Goal: Information Seeking & Learning: Learn about a topic

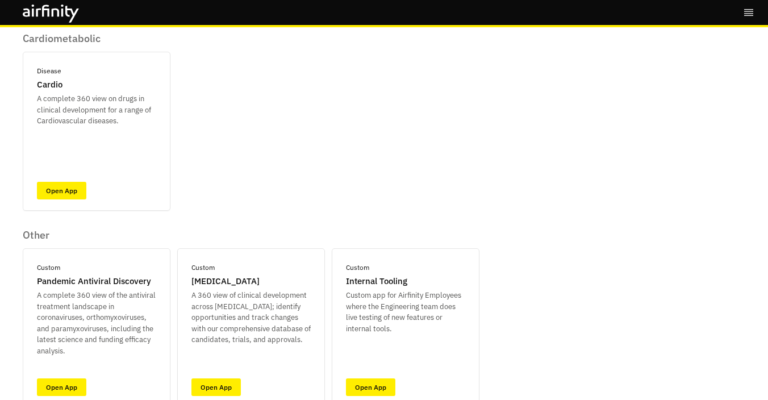
scroll to position [490, 0]
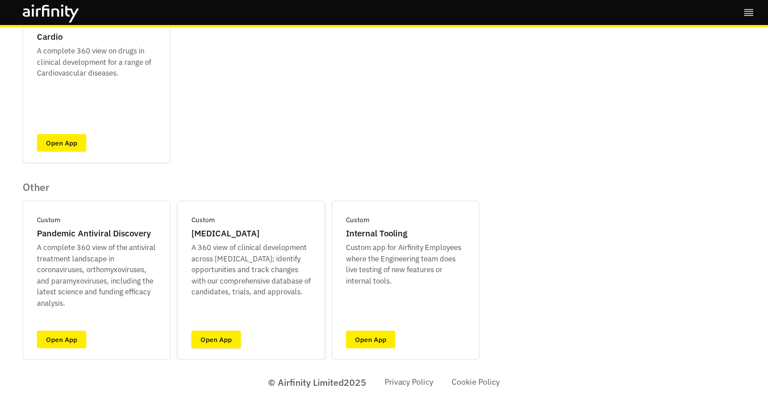
click at [208, 338] on link "Open App" at bounding box center [215, 340] width 49 height 18
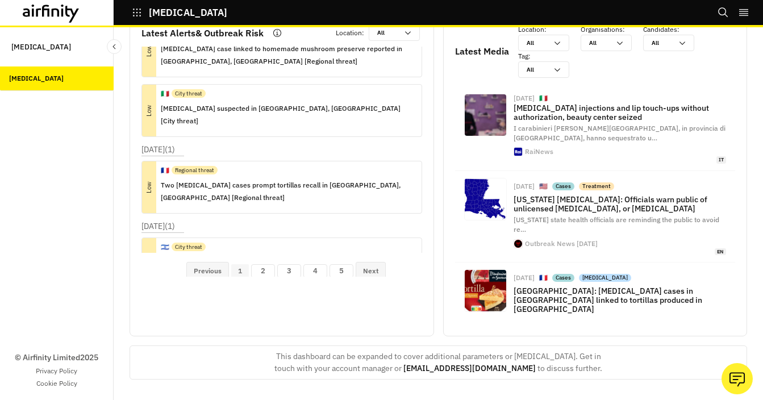
scroll to position [193, 0]
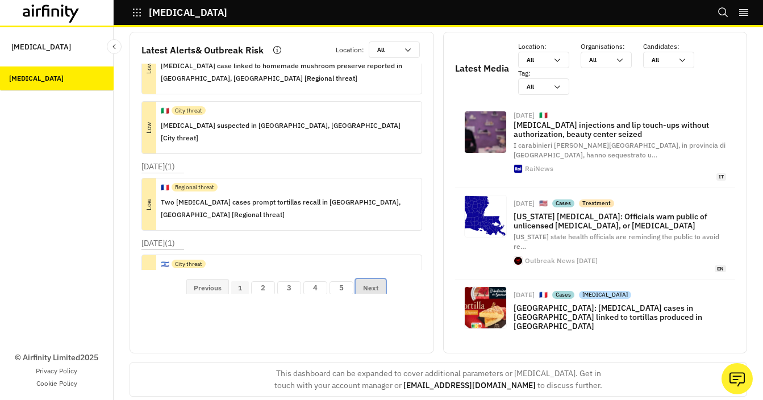
click at [372, 290] on button "Next" at bounding box center [371, 288] width 30 height 18
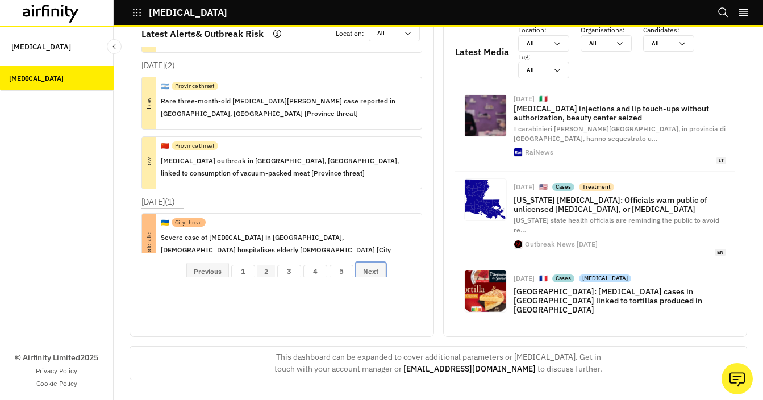
scroll to position [207, 0]
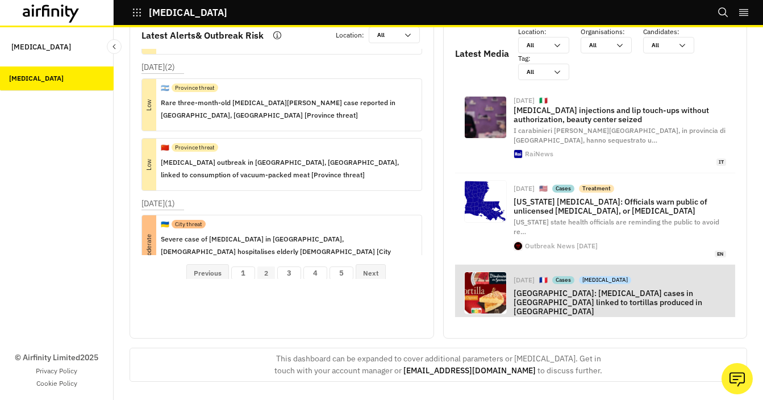
click at [584, 303] on div "Oct 6, 2025 🇫🇷 Cases Zoonosis France: Botulism cases in Brittany linked to tort…" at bounding box center [620, 315] width 213 height 86
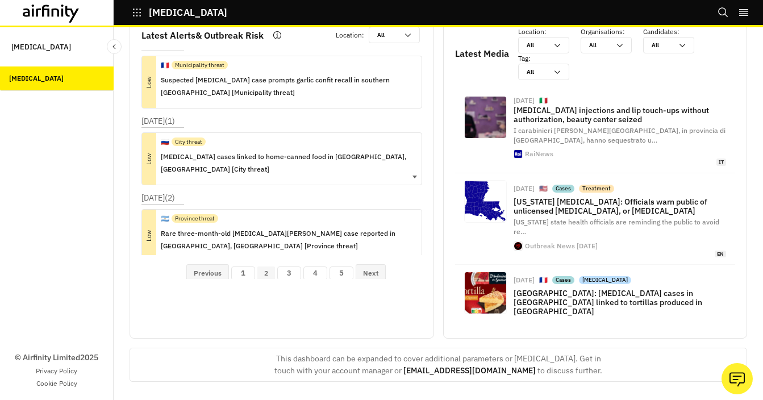
scroll to position [0, 0]
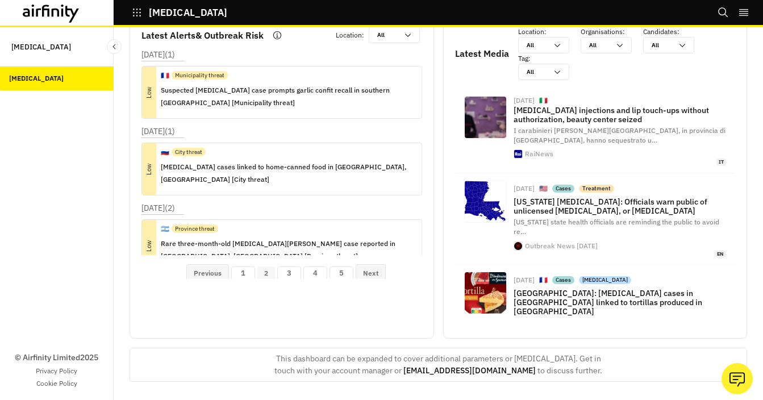
click at [136, 9] on icon "button" at bounding box center [137, 12] width 10 height 10
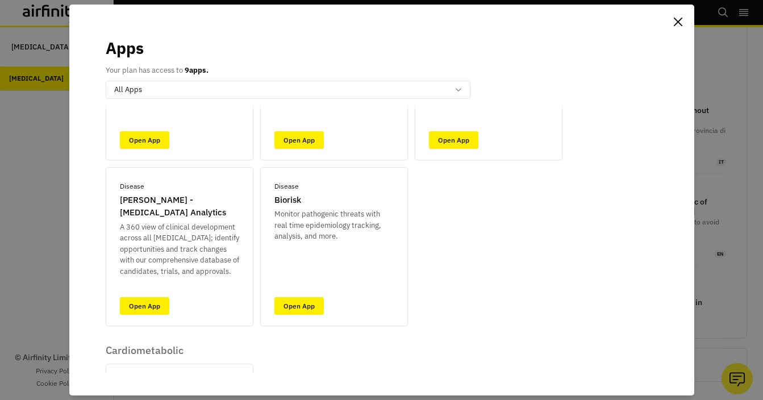
scroll to position [132, 0]
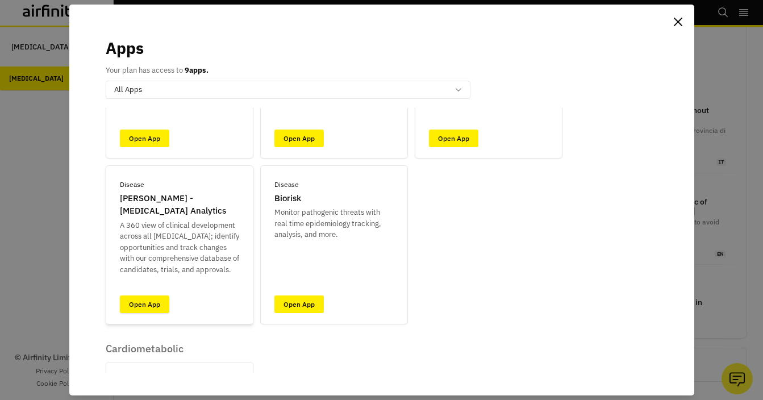
click at [146, 297] on link "Open App" at bounding box center [144, 304] width 49 height 18
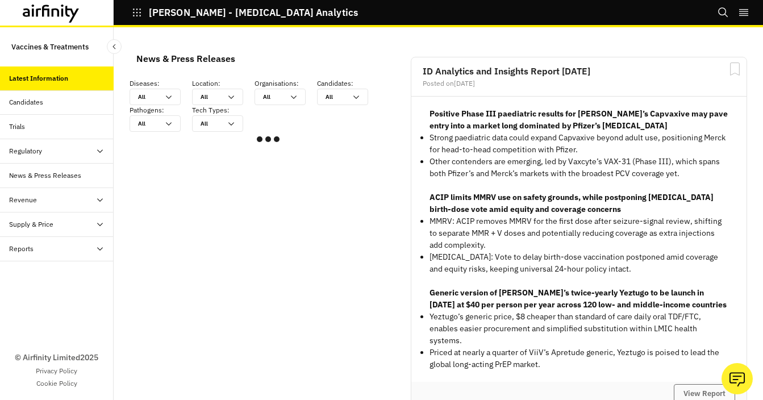
scroll to position [966, 341]
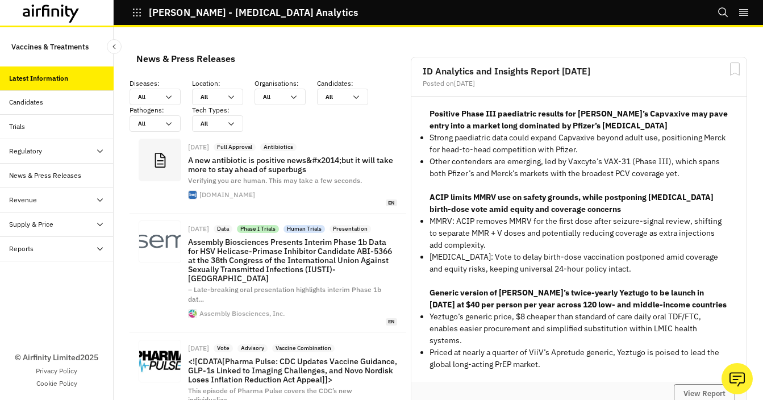
click at [138, 12] on icon "button" at bounding box center [137, 13] width 8 height 8
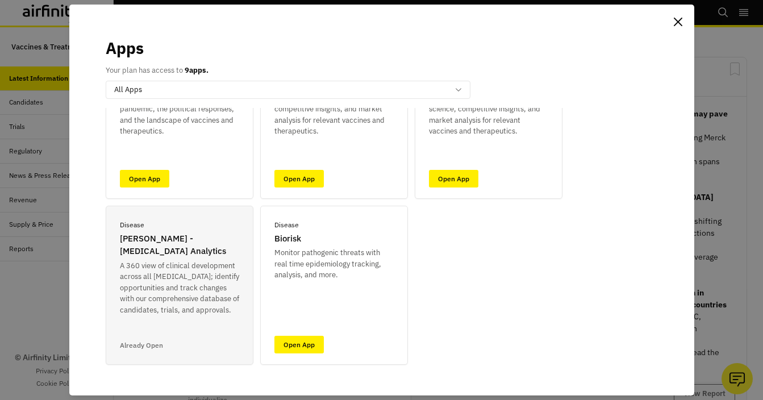
scroll to position [101, 0]
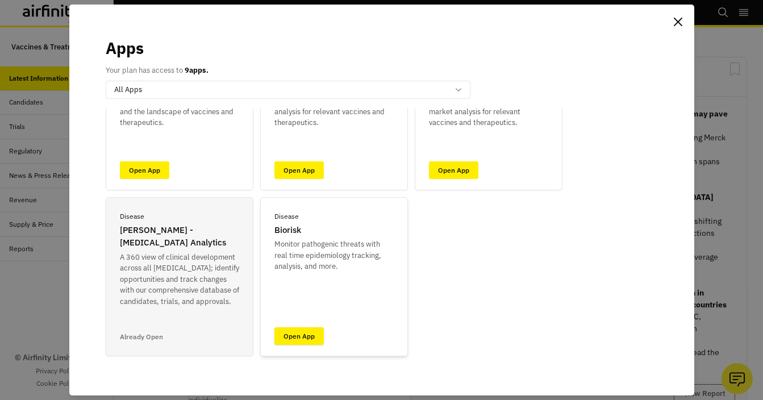
click at [305, 339] on link "Open App" at bounding box center [298, 336] width 49 height 18
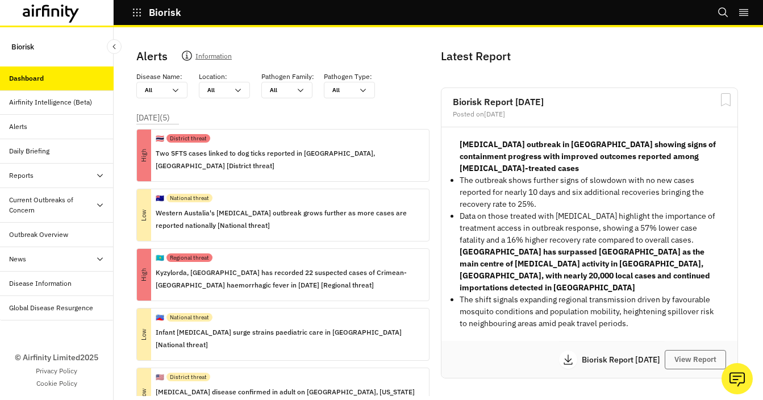
click at [132, 16] on icon "button" at bounding box center [137, 12] width 10 height 10
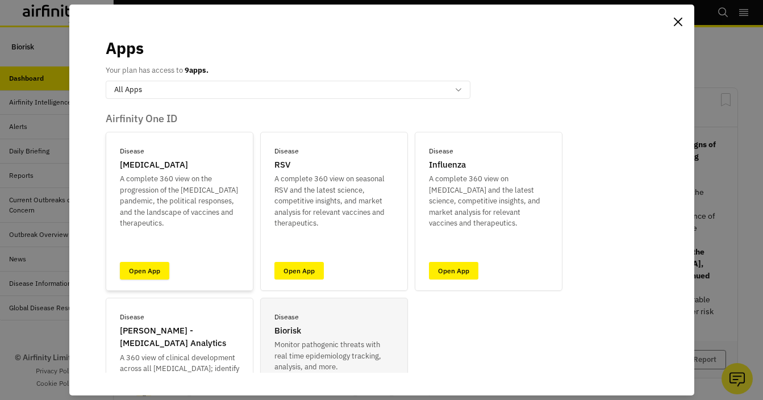
click at [151, 271] on link "Open App" at bounding box center [144, 271] width 49 height 18
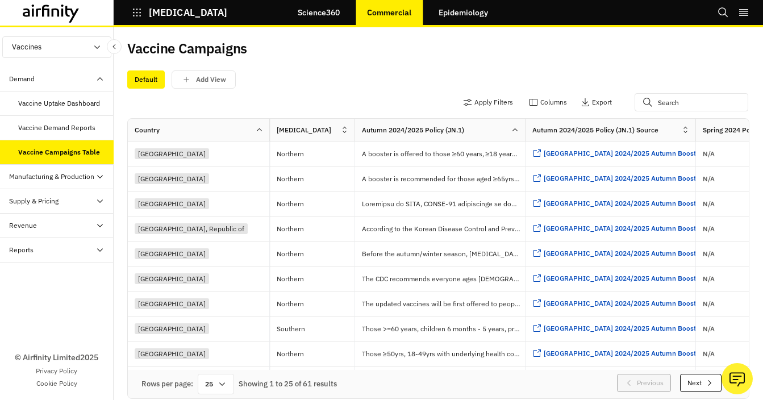
click at [72, 176] on div "Manufacturing & Production" at bounding box center [51, 177] width 85 height 10
click at [61, 208] on div "Manufacturing and Production Table" at bounding box center [61, 206] width 86 height 20
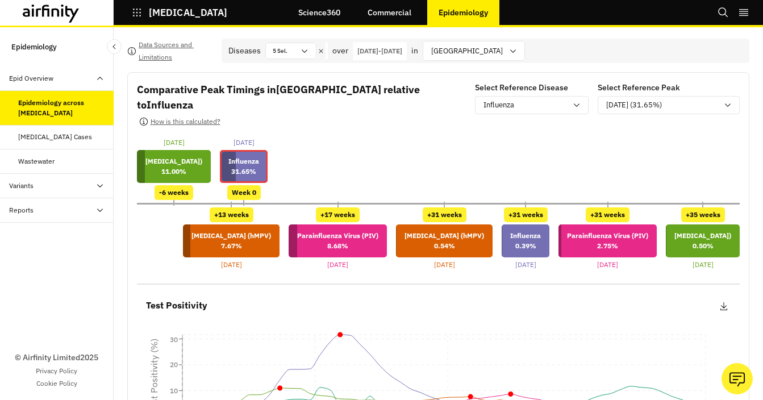
click at [390, 16] on link "Commercial" at bounding box center [389, 12] width 66 height 27
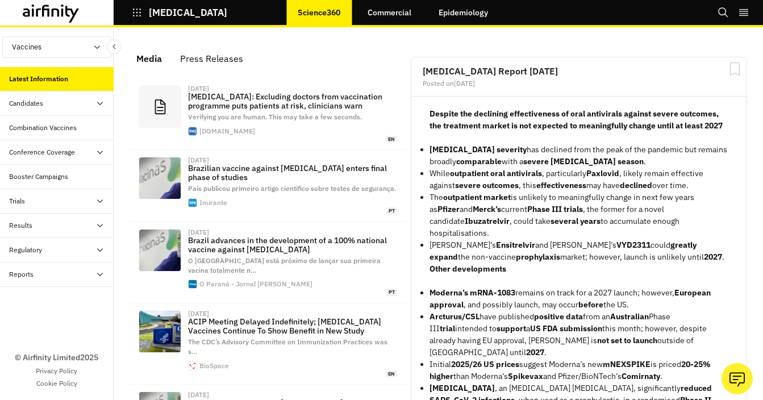
scroll to position [782, 341]
click at [400, 18] on link "Commercial" at bounding box center [389, 12] width 66 height 27
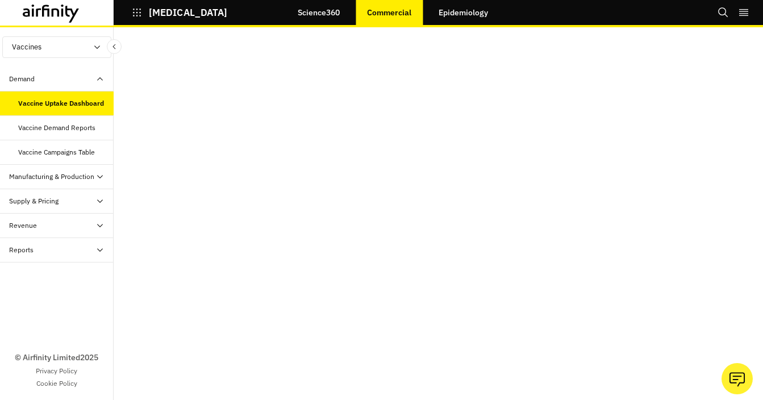
click at [479, 15] on link "Epidemiology" at bounding box center [463, 12] width 72 height 27
